Goal: Transaction & Acquisition: Purchase product/service

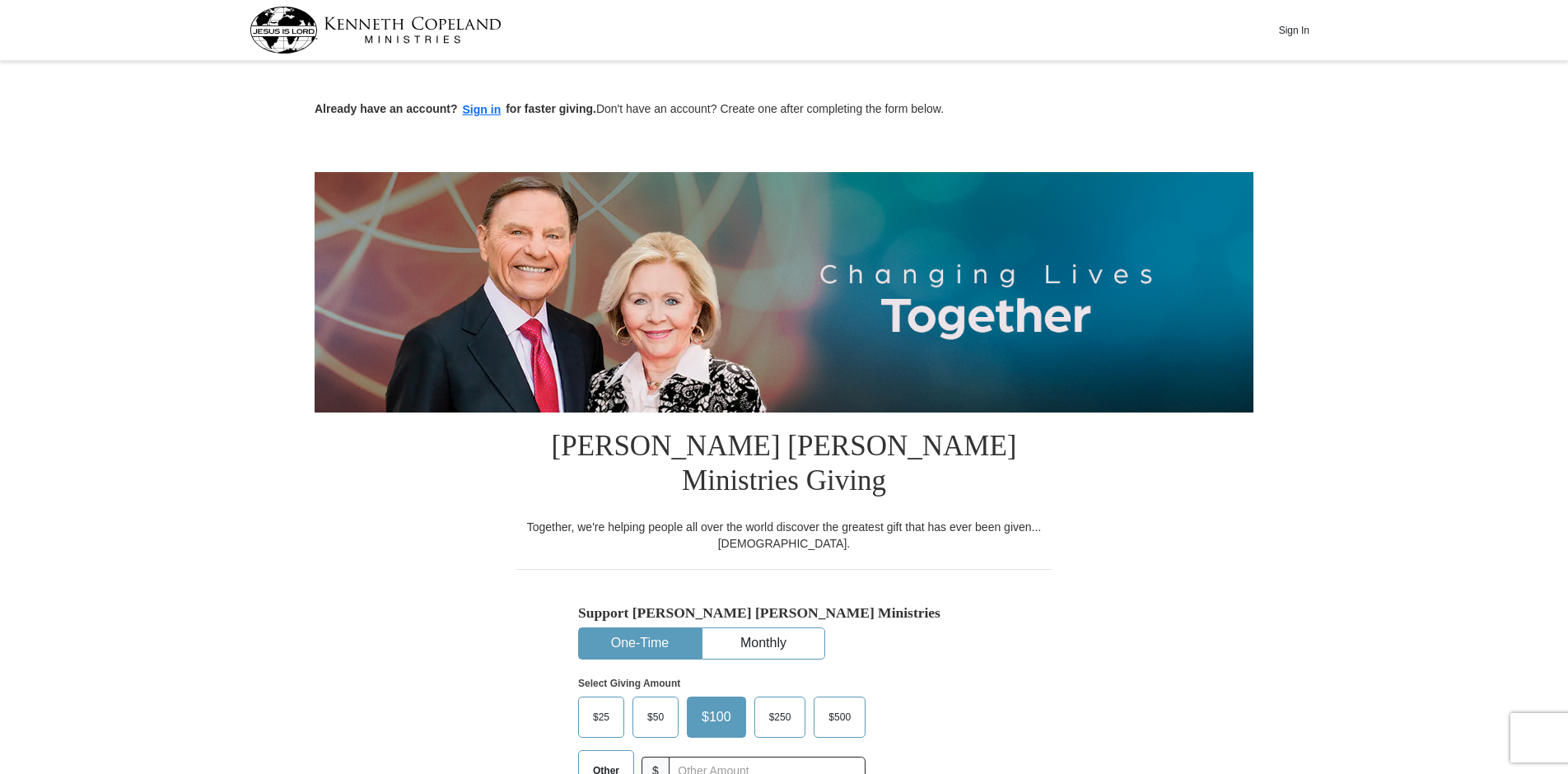
click at [667, 628] on button "One-Time" at bounding box center [639, 643] width 122 height 31
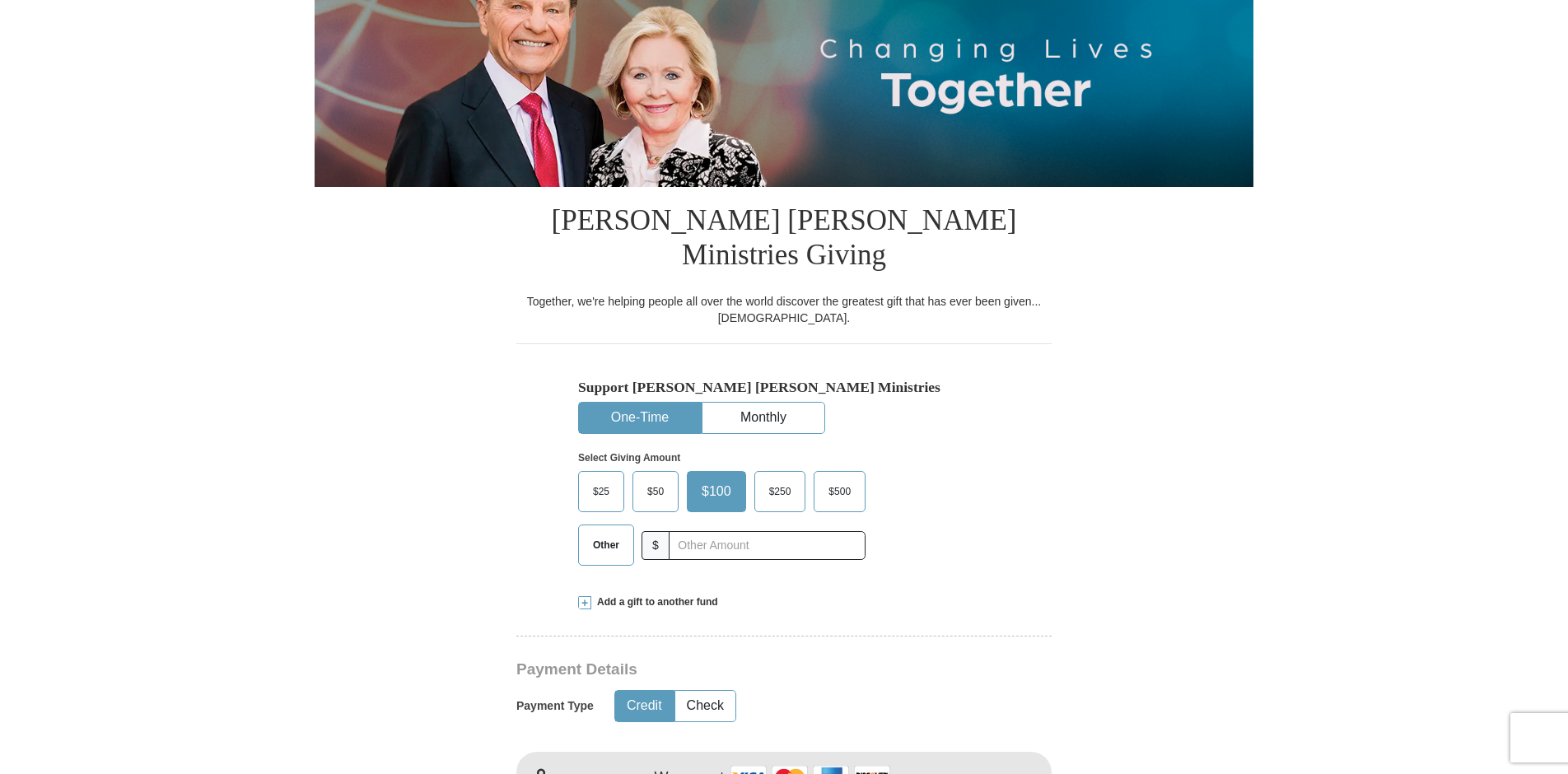
scroll to position [247, 0]
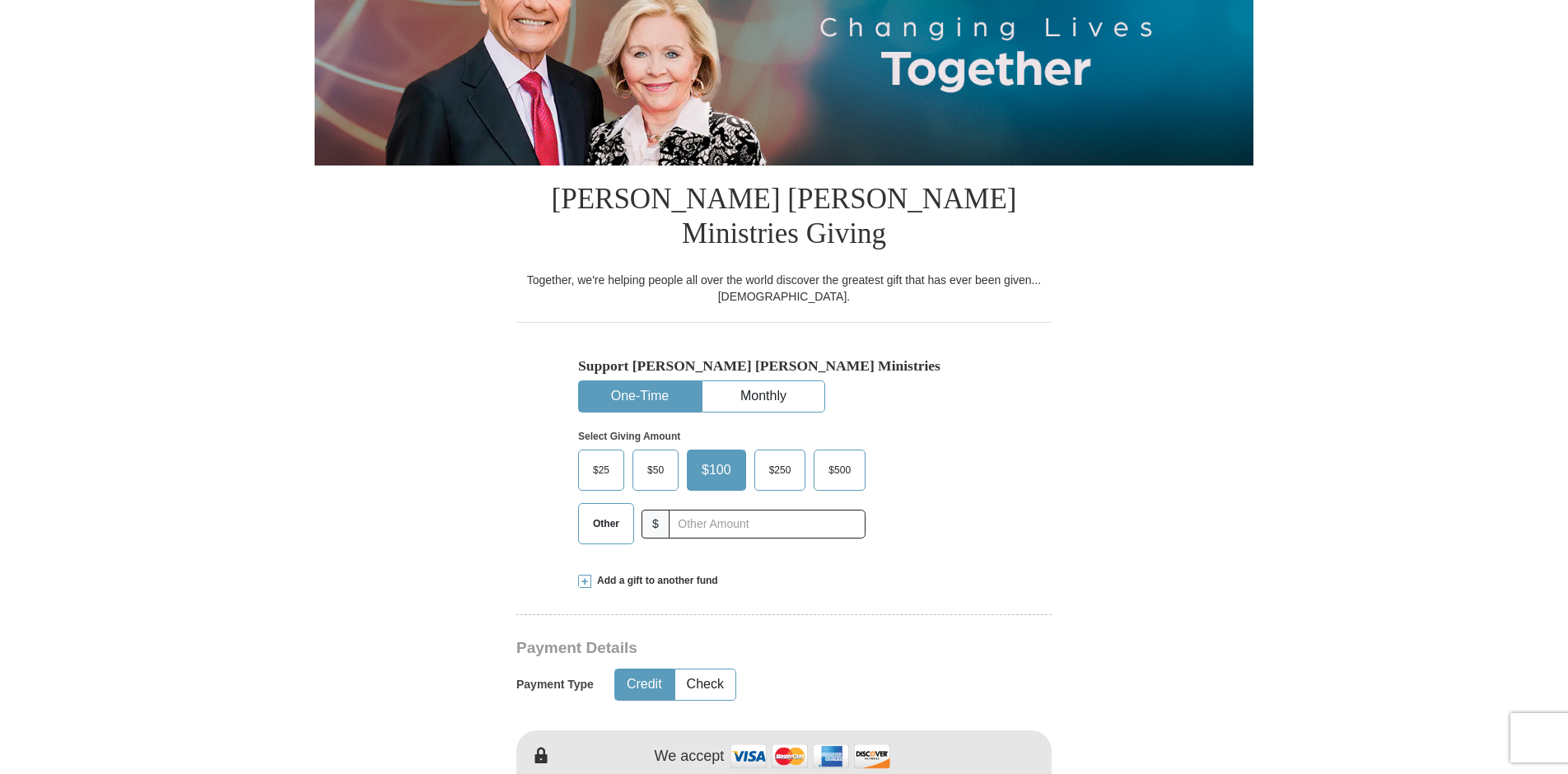
click at [713, 457] on span "$100" at bounding box center [716, 470] width 46 height 25
click at [0, 0] on input "$100" at bounding box center [0, 0] width 0 height 0
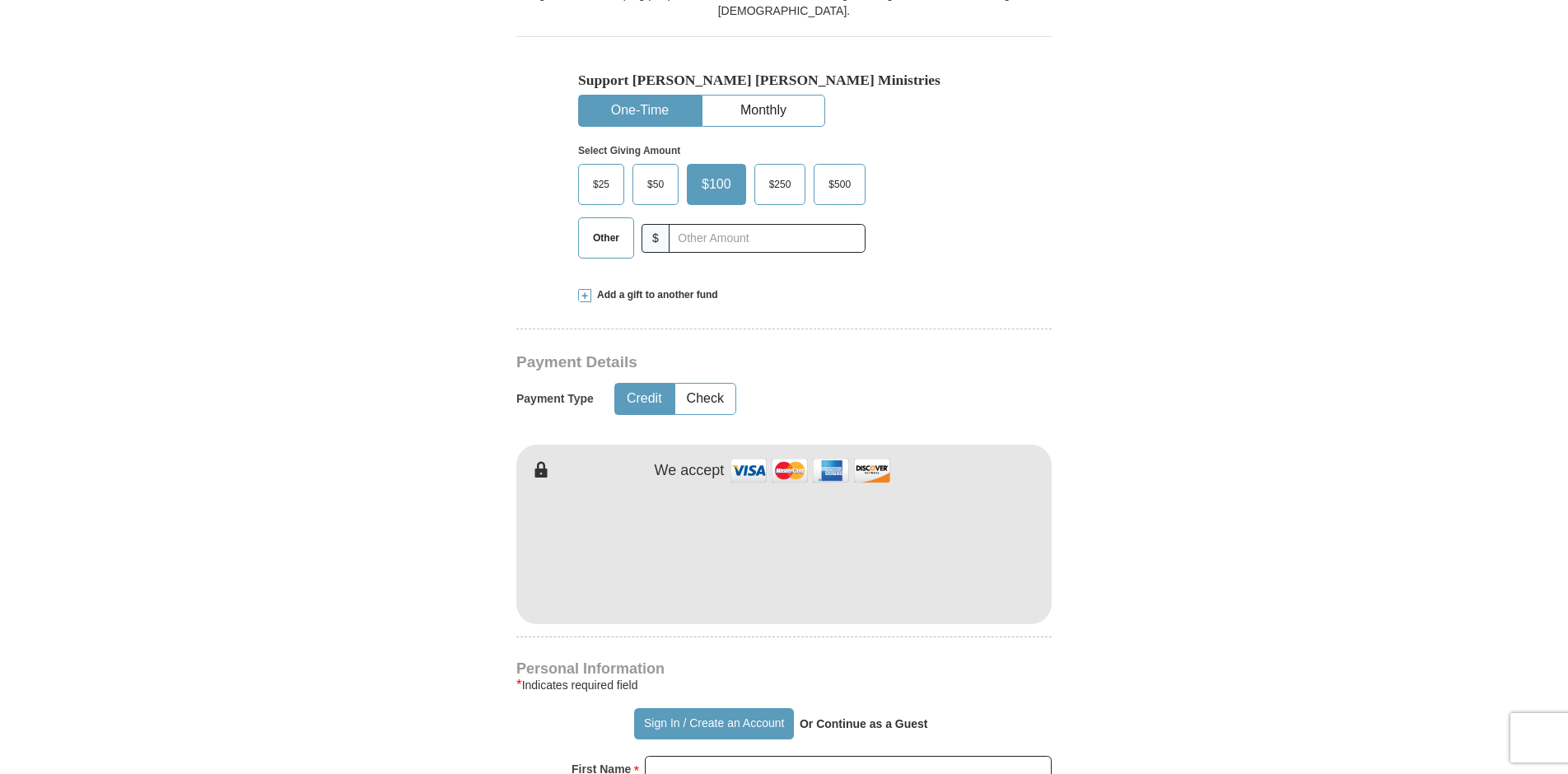
scroll to position [576, 0]
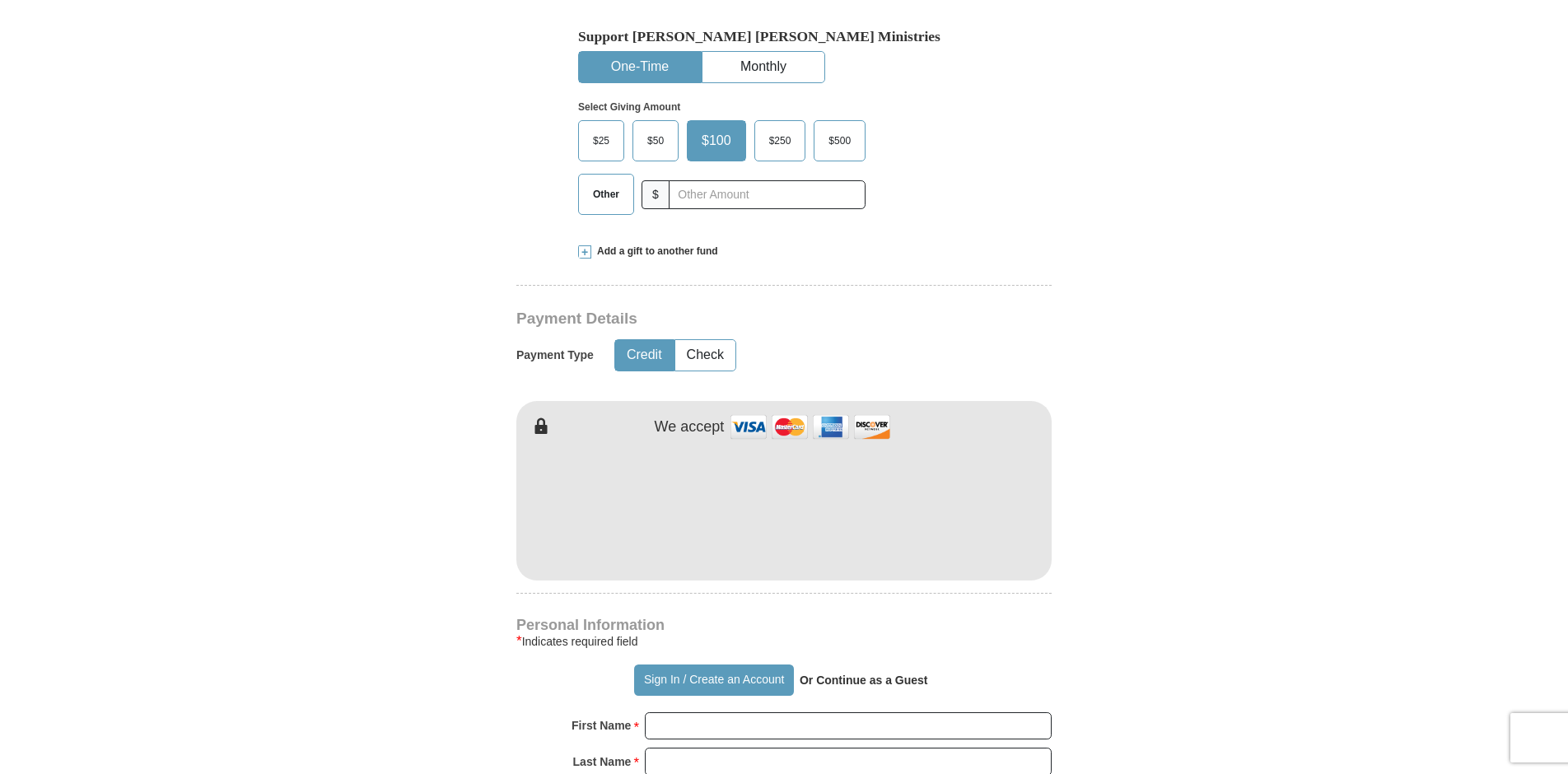
click at [644, 340] on button "Credit" at bounding box center [644, 355] width 58 height 31
click at [691, 712] on input "First Name *" at bounding box center [848, 726] width 407 height 28
click at [725, 712] on input "First Name *" at bounding box center [848, 726] width 407 height 28
type input "w"
click at [702, 712] on input "First Name *" at bounding box center [848, 726] width 407 height 28
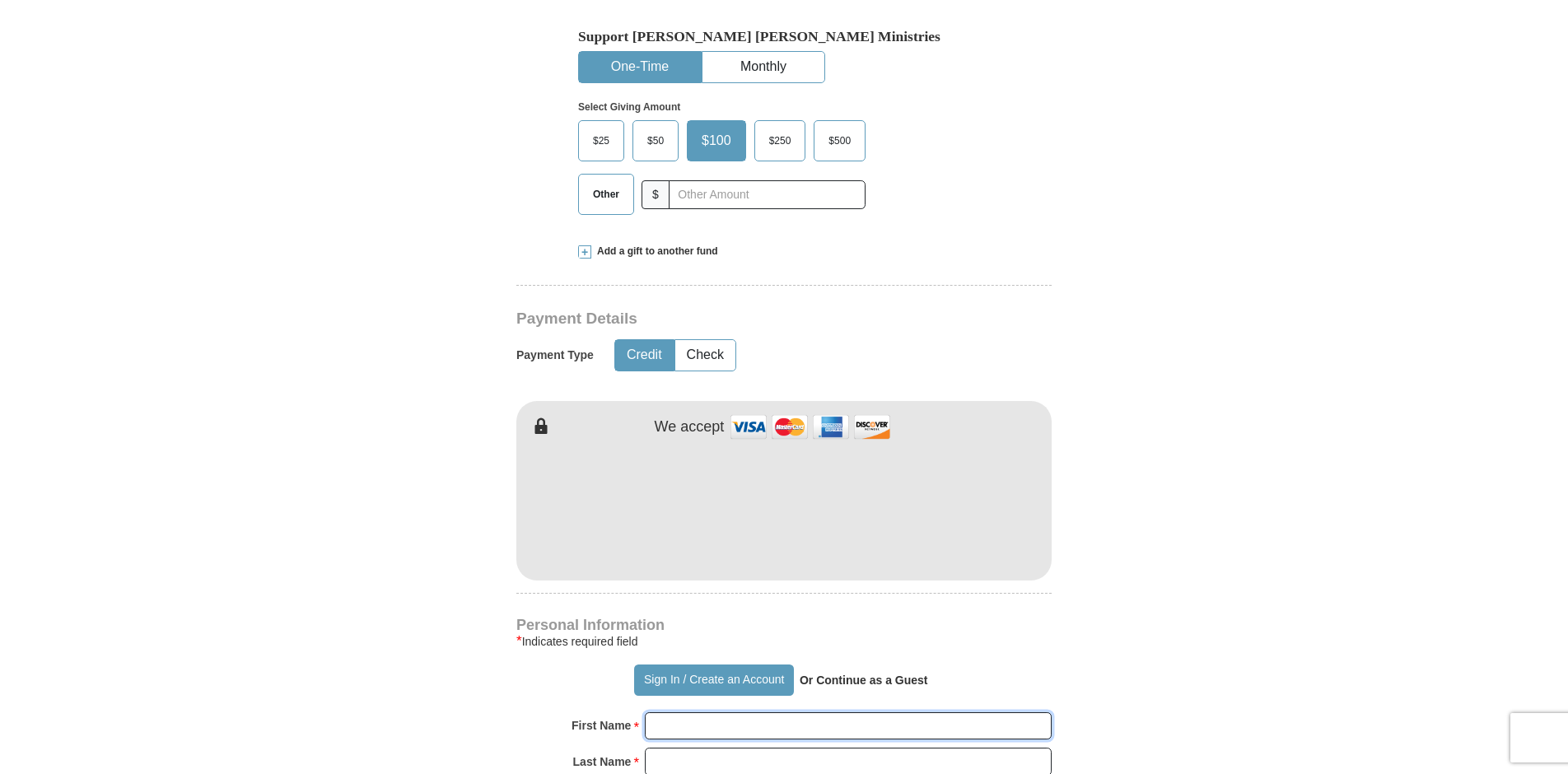
type input "[PERSON_NAME] and [PERSON_NAME]"
click at [754, 747] on input "Last Name *" at bounding box center [848, 762] width 407 height 28
type input "[PERSON_NAME]"
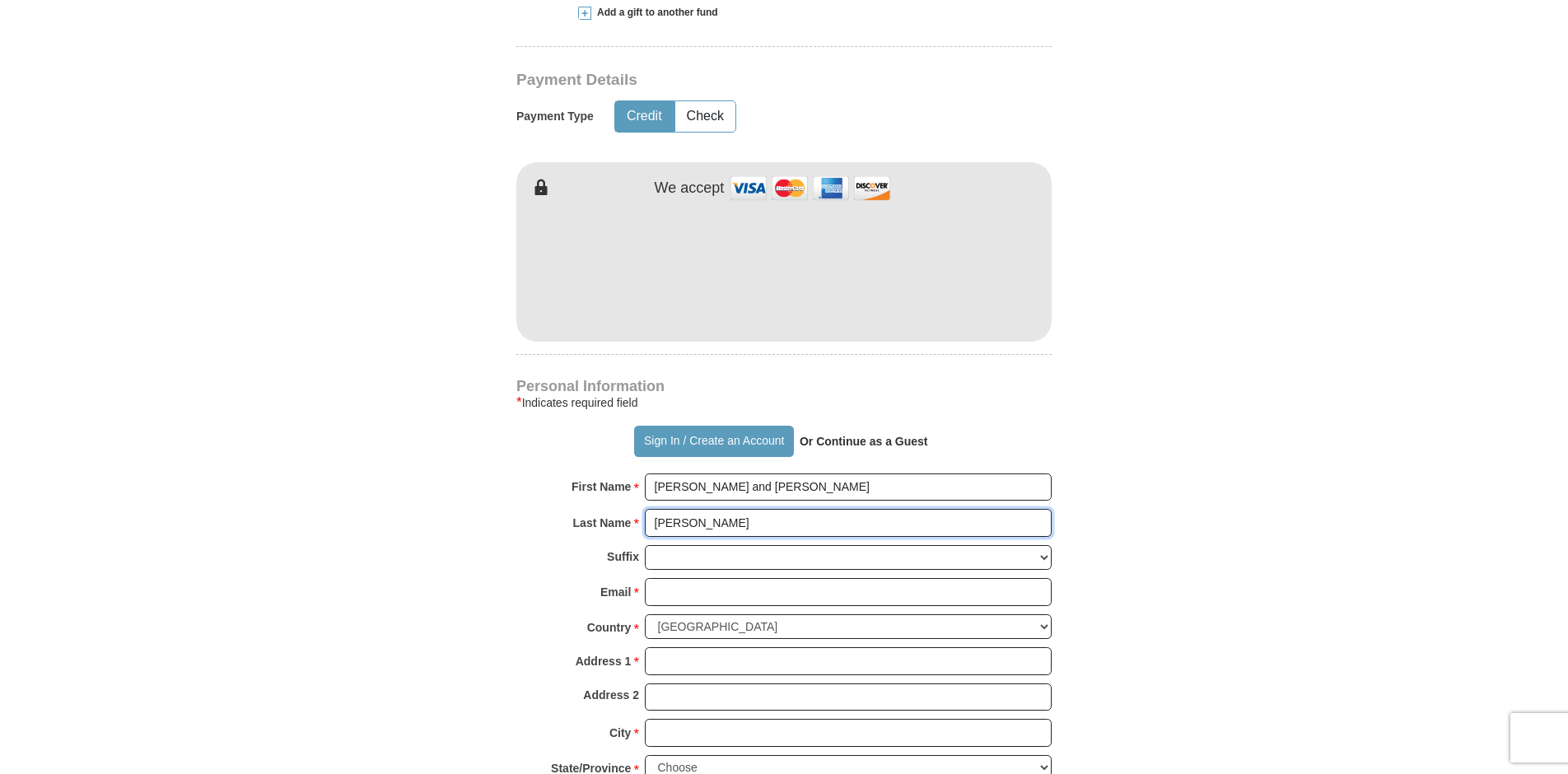
scroll to position [823, 0]
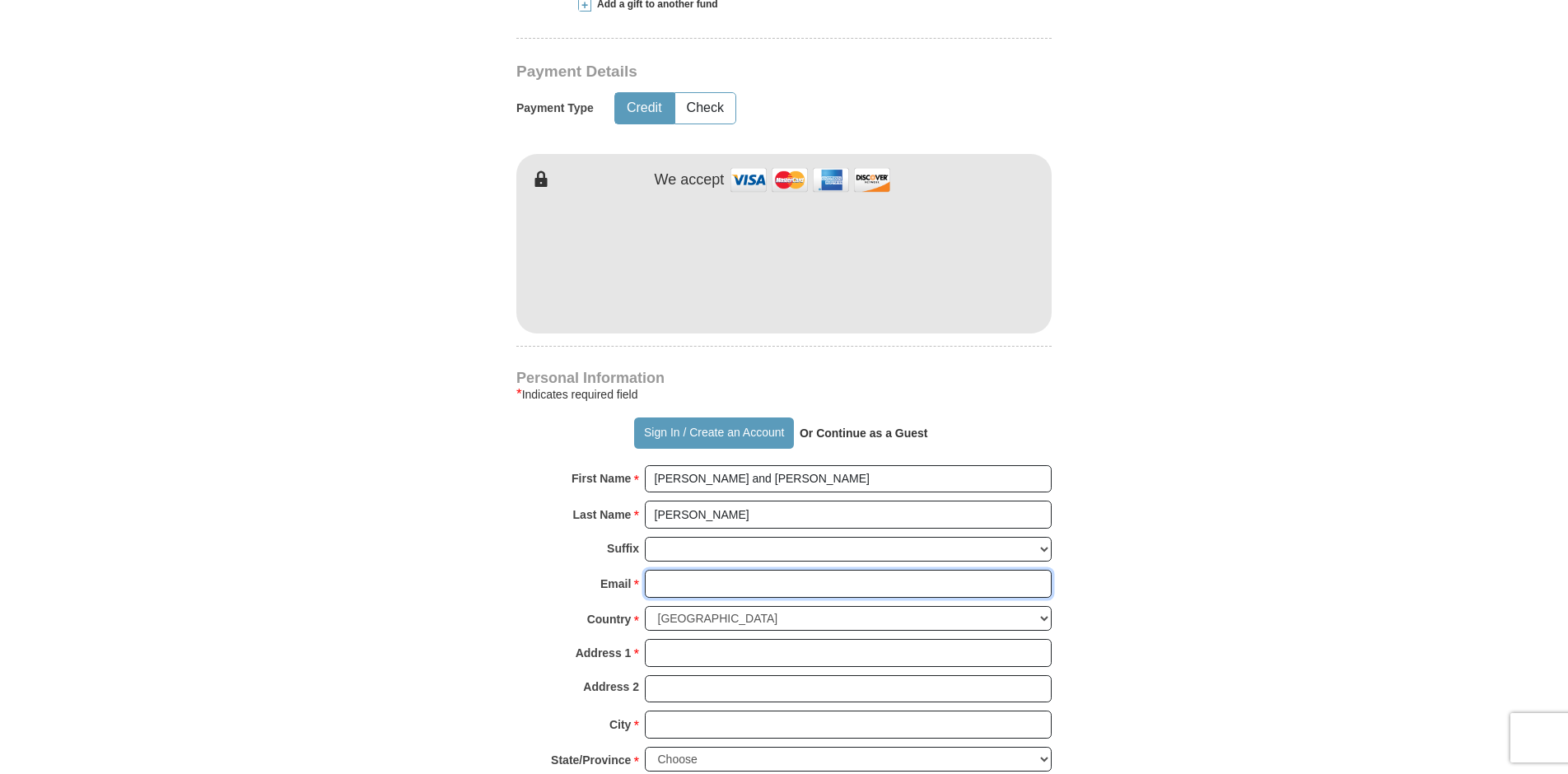
click at [681, 570] on input "Email *" at bounding box center [848, 584] width 407 height 28
type input "[EMAIL_ADDRESS][DOMAIN_NAME]"
click at [697, 639] on input "Address 1 *" at bounding box center [848, 653] width 407 height 28
type input "[STREET_ADDRESS]"
click at [736, 710] on input "City *" at bounding box center [848, 724] width 407 height 28
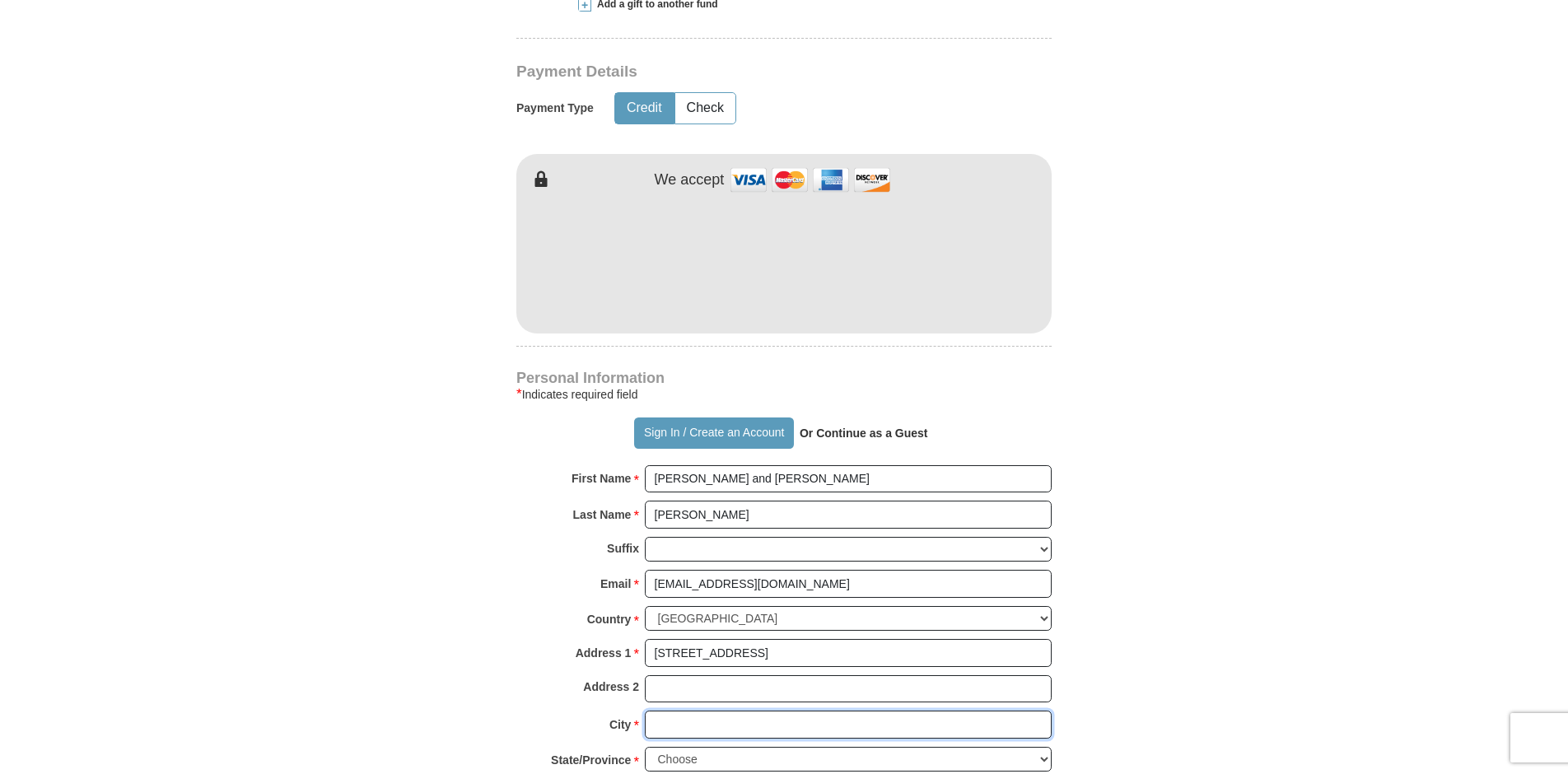
type input "[GEOGRAPHIC_DATA]"
click at [734, 747] on select "Choose [US_STATE] [US_STATE] [US_STATE] [US_STATE] [US_STATE] Armed Forces Amer…" at bounding box center [848, 759] width 407 height 26
select select "NC"
click at [644, 747] on select "Choose [US_STATE] [US_STATE] [US_STATE] [US_STATE] [US_STATE] Armed Forces Amer…" at bounding box center [848, 759] width 407 height 26
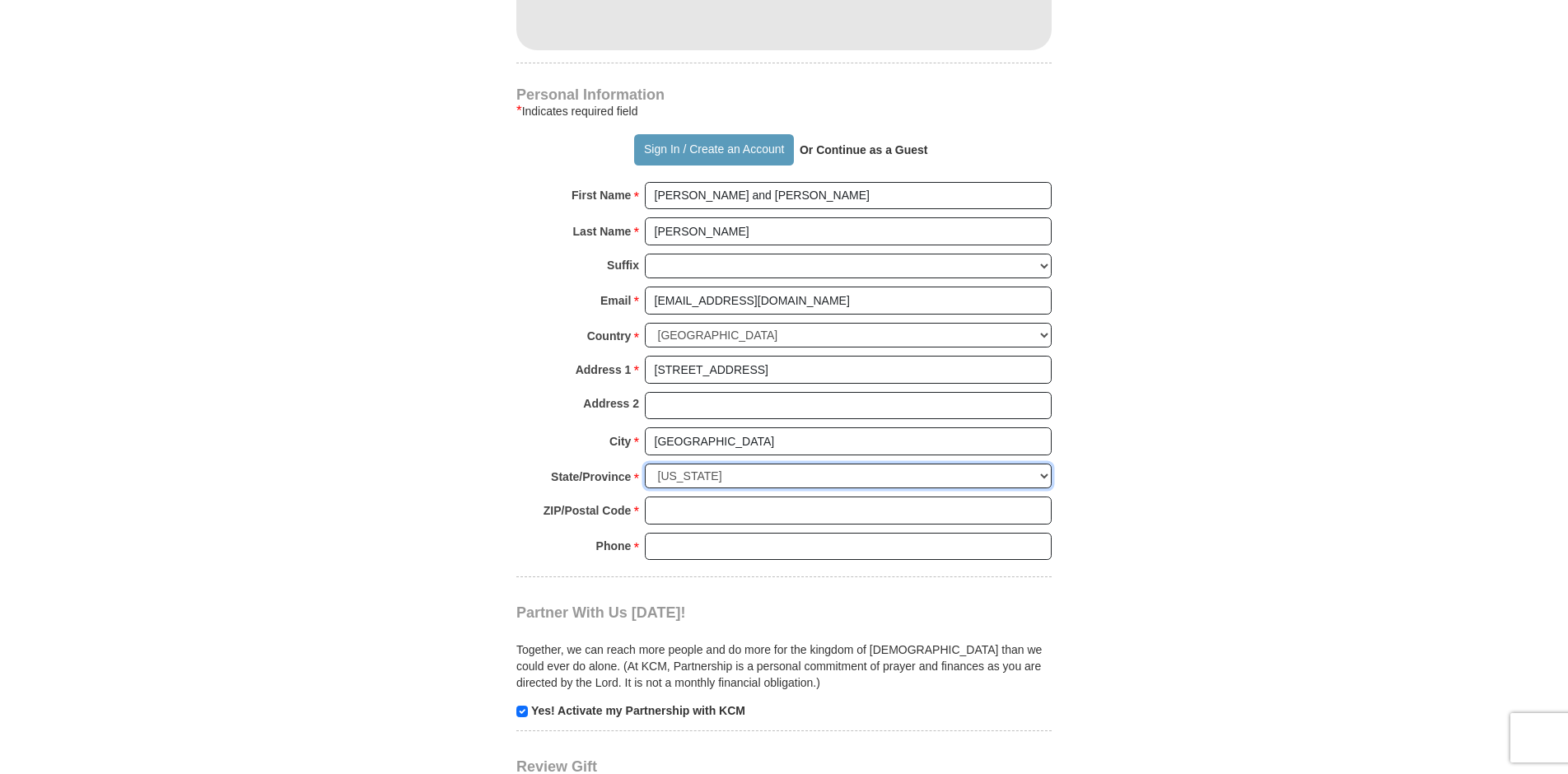
scroll to position [1152, 0]
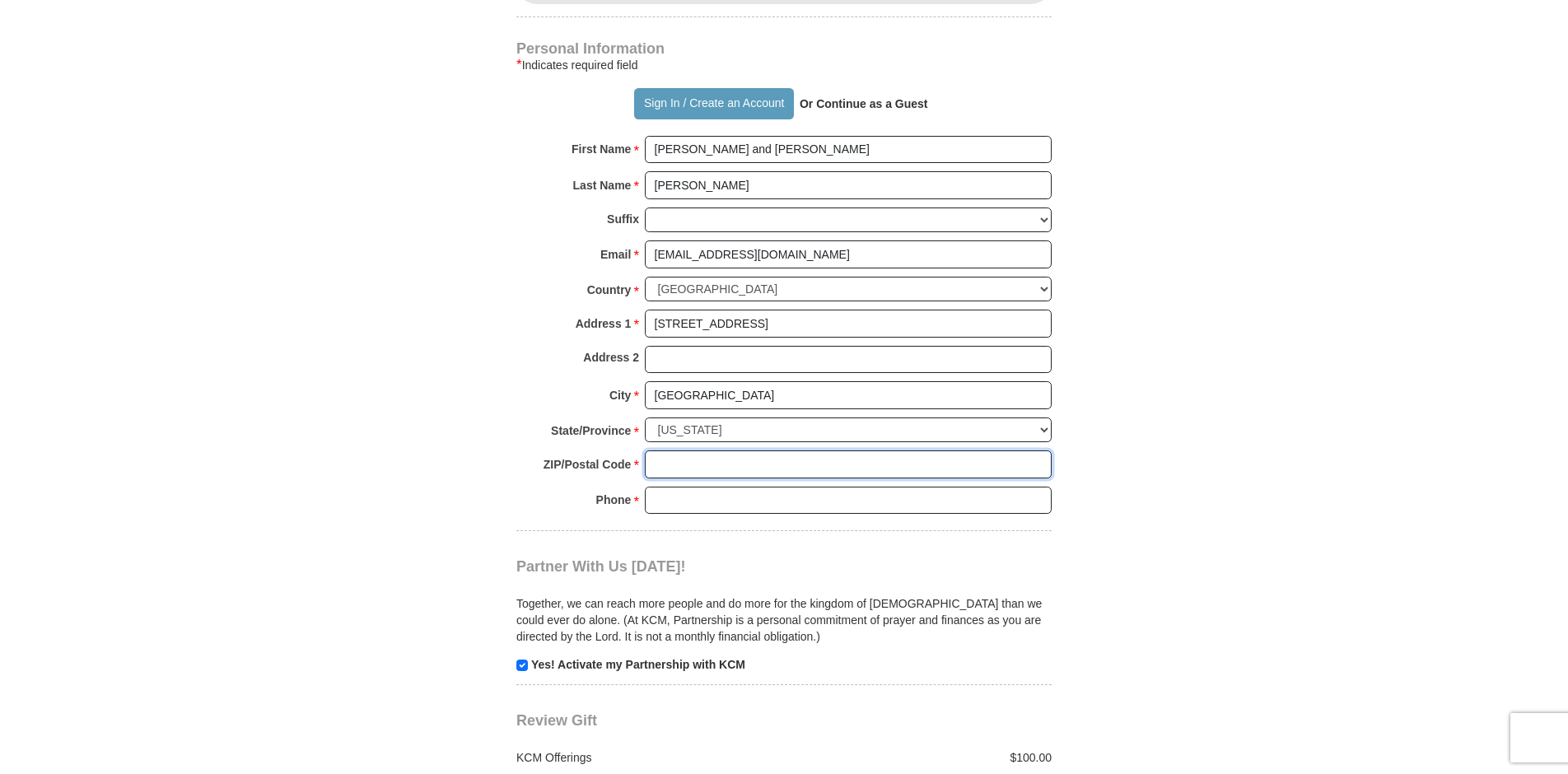
click at [651, 450] on input "ZIP/Postal Code *" at bounding box center [848, 464] width 407 height 28
type input "27101"
click at [740, 487] on input "Phone * *" at bounding box center [848, 501] width 407 height 28
type input "[PHONE_NUMBER]"
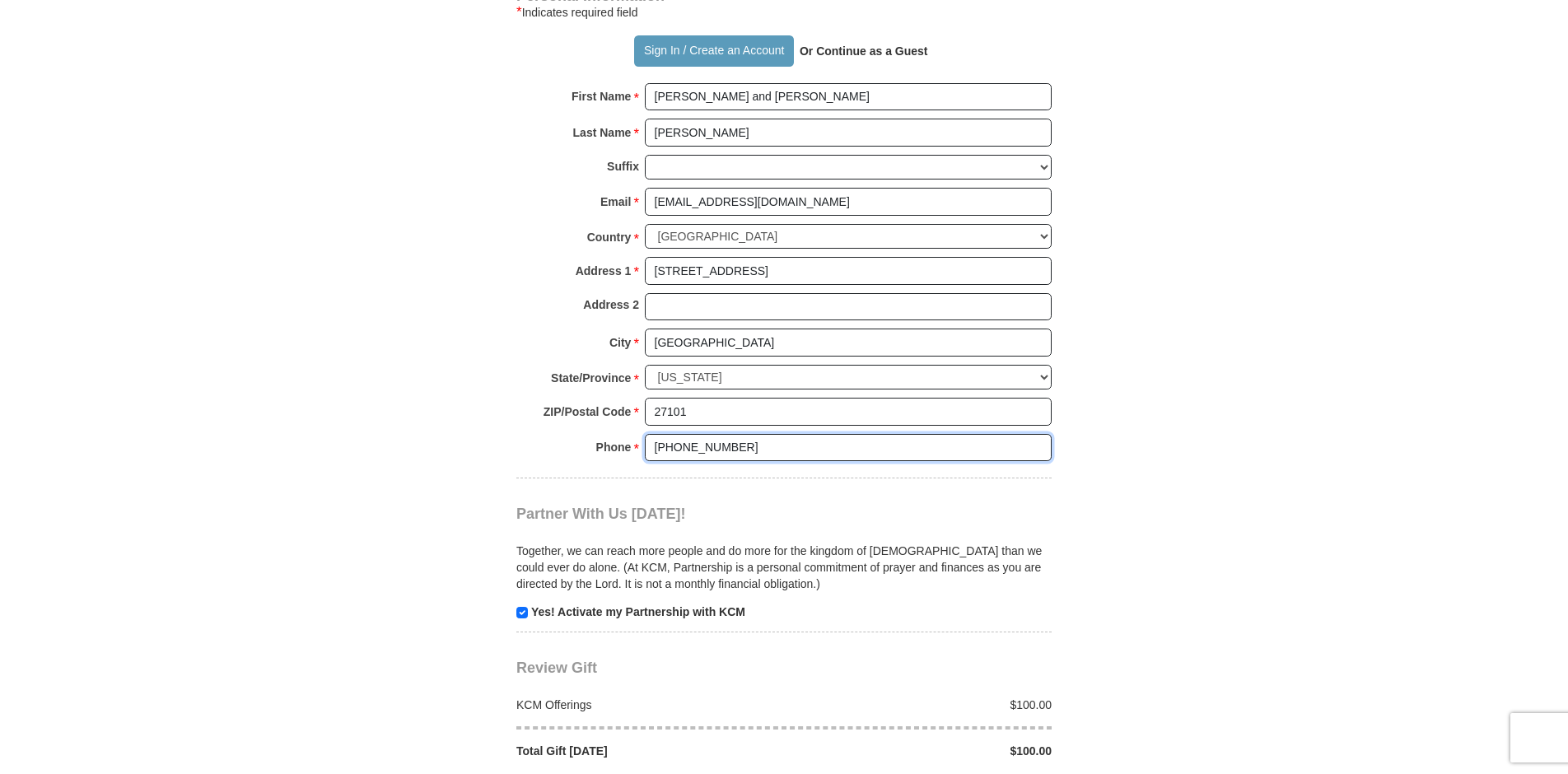
scroll to position [1235, 0]
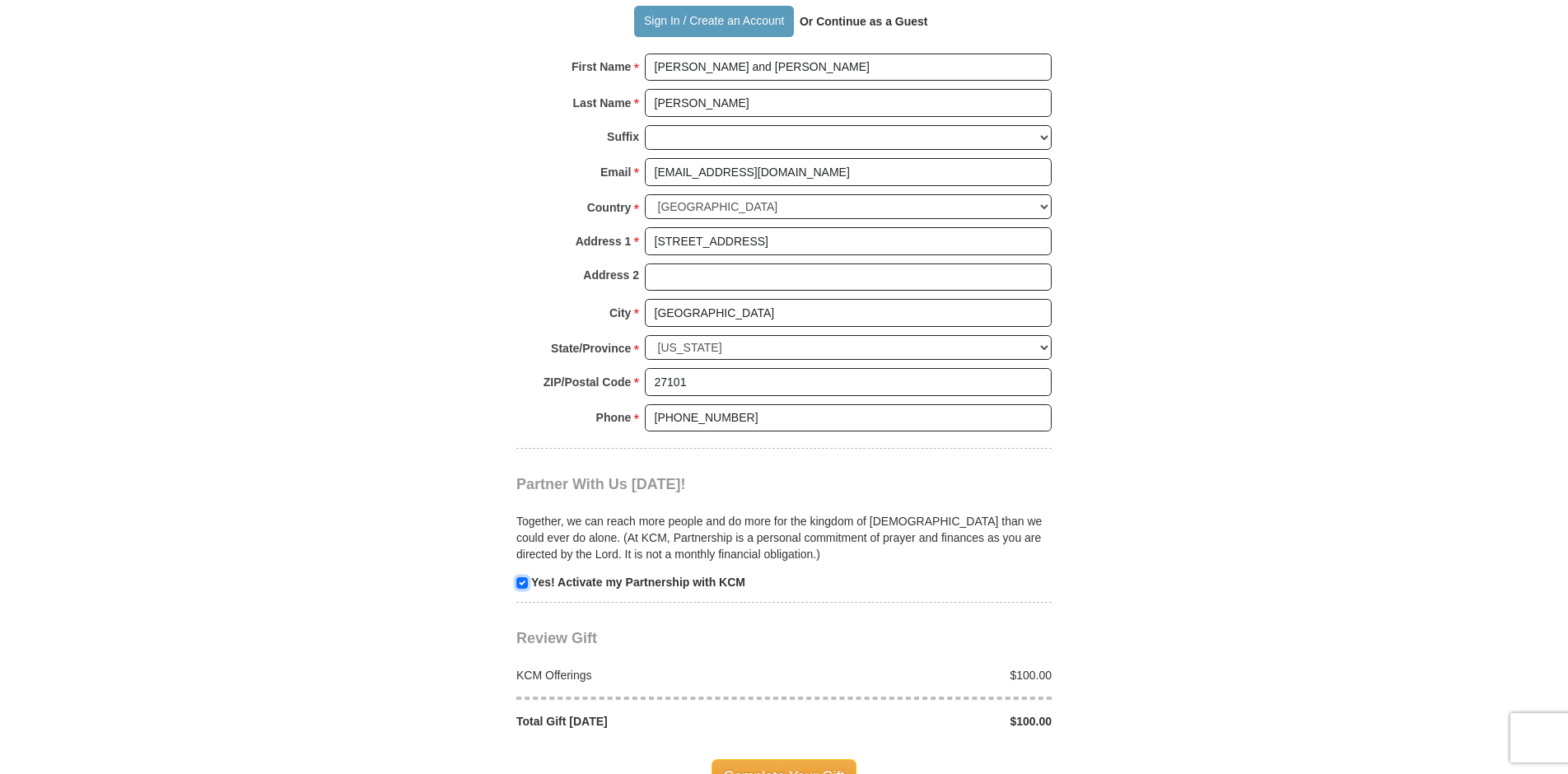
click at [521, 577] on input "checkbox" at bounding box center [522, 582] width 12 height 12
checkbox input "false"
click at [775, 759] on span "Complete Your Gift" at bounding box center [784, 776] width 146 height 34
